Goal: Find specific page/section: Find specific page/section

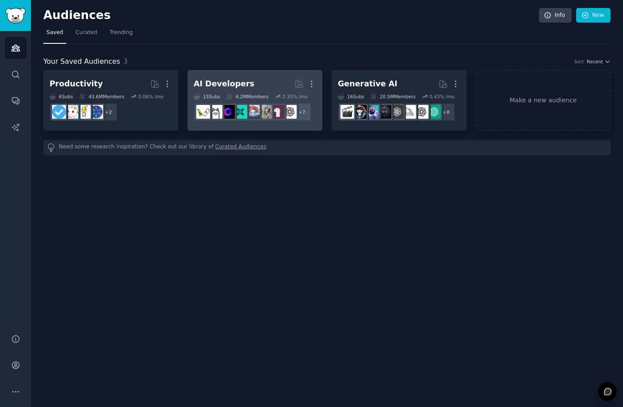
click at [226, 83] on div "AI Developers" at bounding box center [224, 83] width 61 height 11
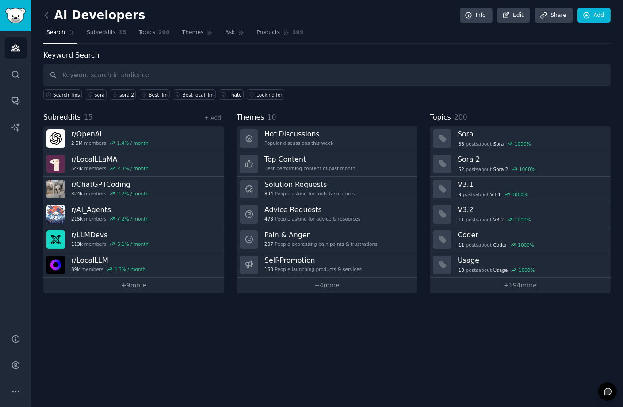
click at [130, 77] on input "text" at bounding box center [327, 75] width 568 height 23
type input "a"
type input "habit"
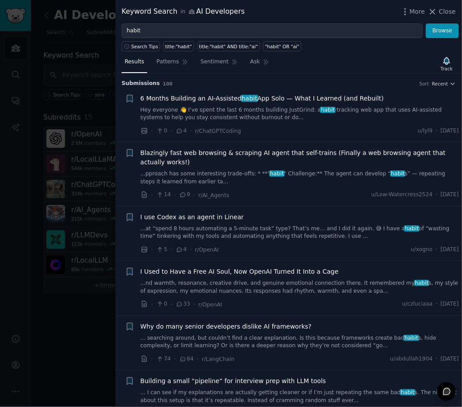
click at [255, 14] on div "Keyword Search in AI Developers More Close" at bounding box center [289, 11] width 334 height 11
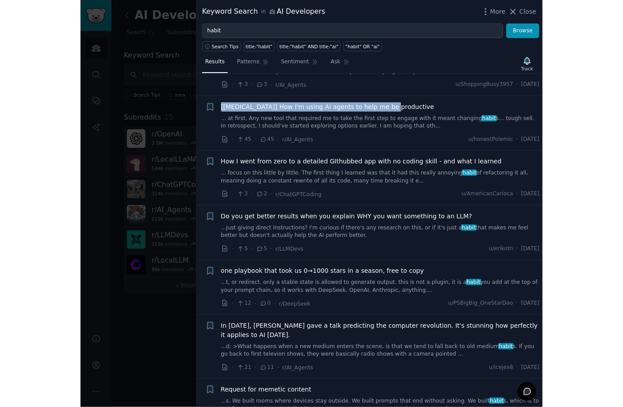
scroll to position [674, 0]
